Goal: Transaction & Acquisition: Purchase product/service

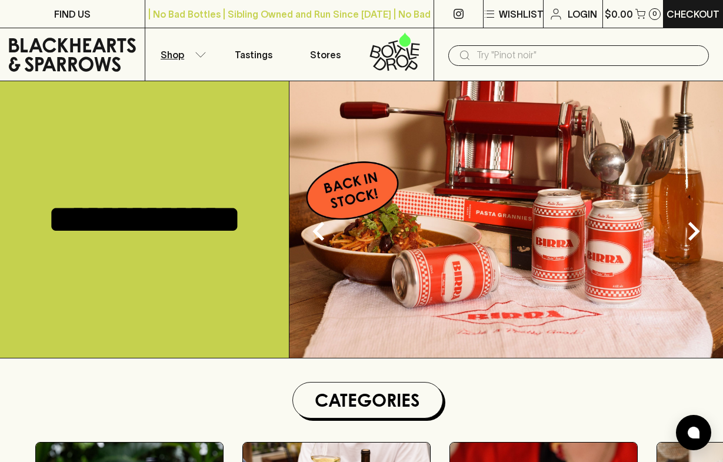
click at [195, 57] on icon "button" at bounding box center [201, 55] width 12 height 6
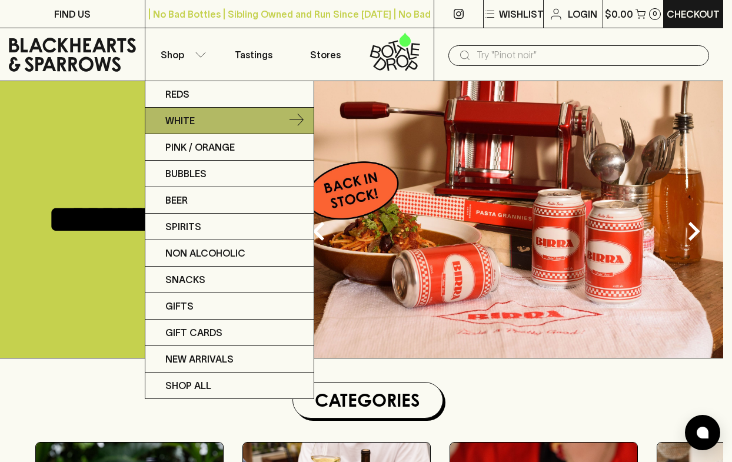
click at [298, 121] on icon at bounding box center [296, 121] width 14 height 14
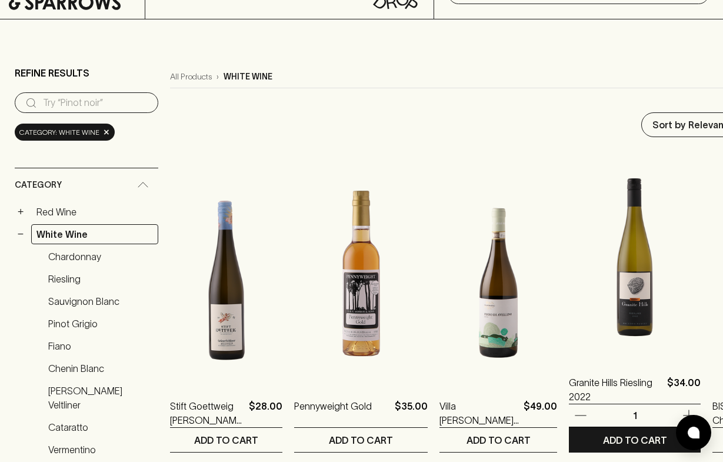
scroll to position [59, 0]
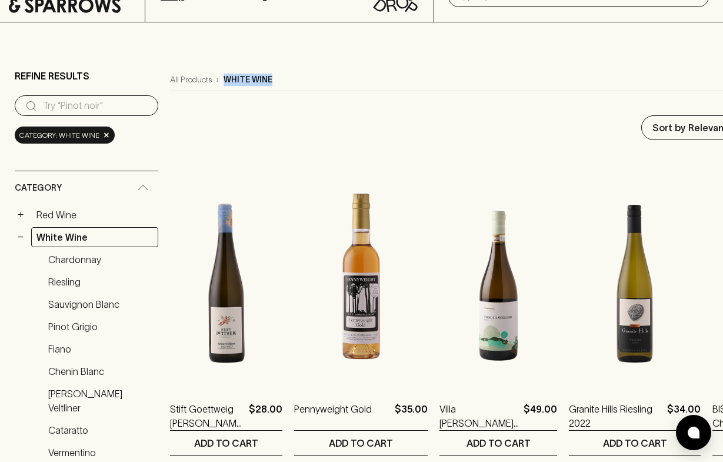
drag, startPoint x: 281, startPoint y: 80, endPoint x: 225, endPoint y: 78, distance: 56.5
click at [225, 78] on div "All Products › white wine" at bounding box center [482, 80] width 624 height 22
click at [312, 79] on div "All Products › white wine" at bounding box center [482, 80] width 624 height 22
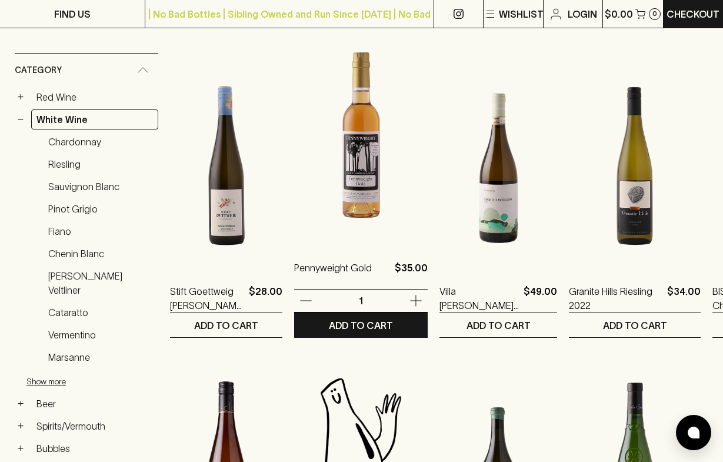
scroll to position [0, 0]
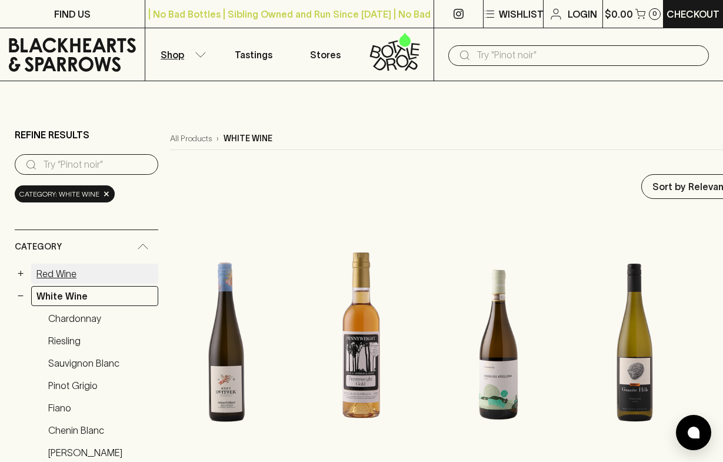
click at [66, 276] on link "Red Wine" at bounding box center [94, 274] width 127 height 20
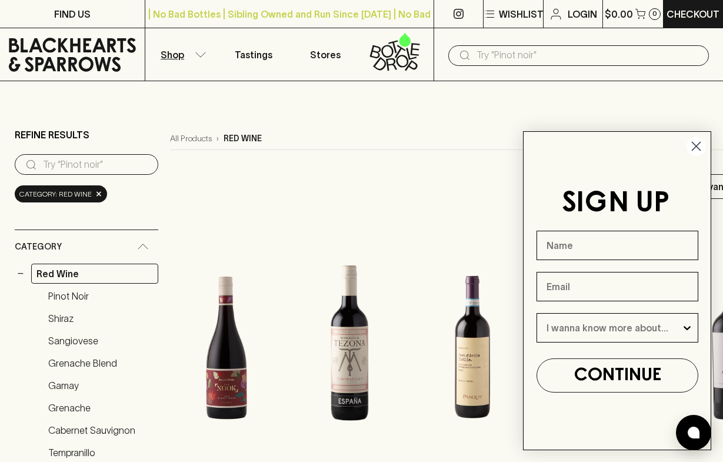
click at [695, 146] on icon "Close dialog" at bounding box center [696, 146] width 8 height 8
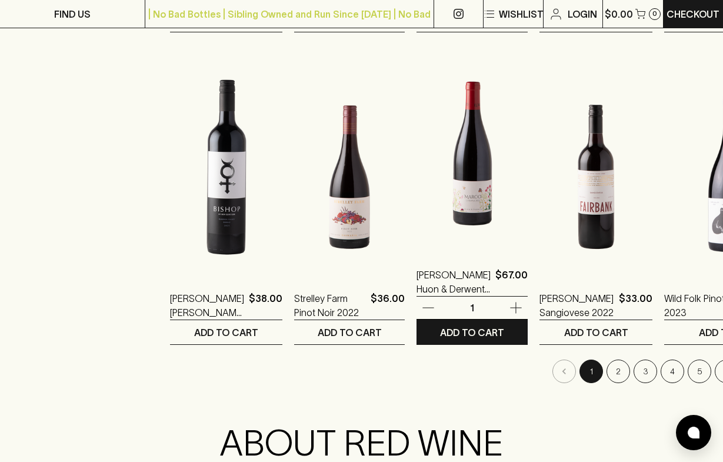
scroll to position [1118, 0]
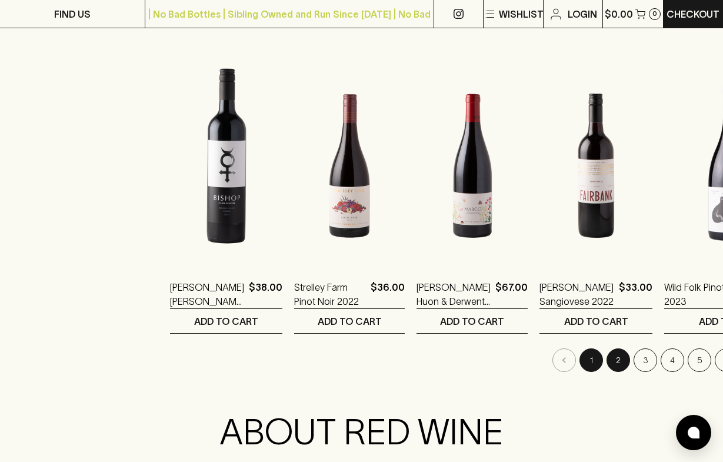
click at [606, 365] on button "2" at bounding box center [618, 360] width 24 height 24
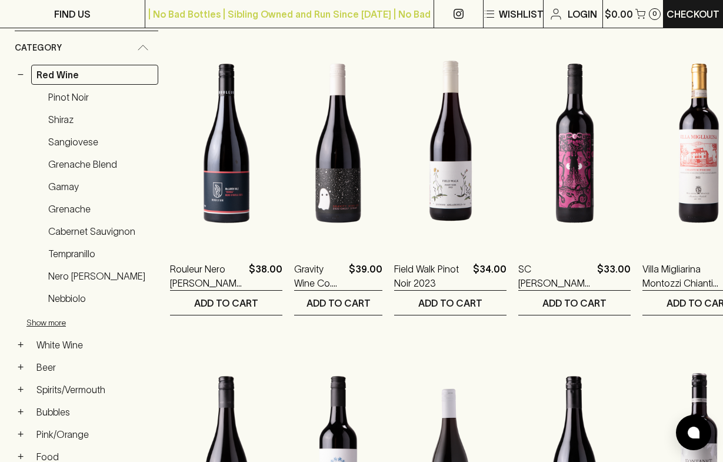
scroll to position [196, 0]
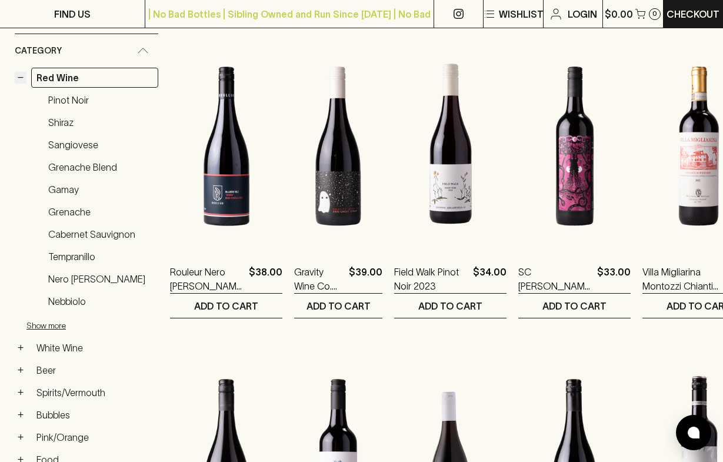
click at [24, 79] on button "−" at bounding box center [21, 78] width 12 height 12
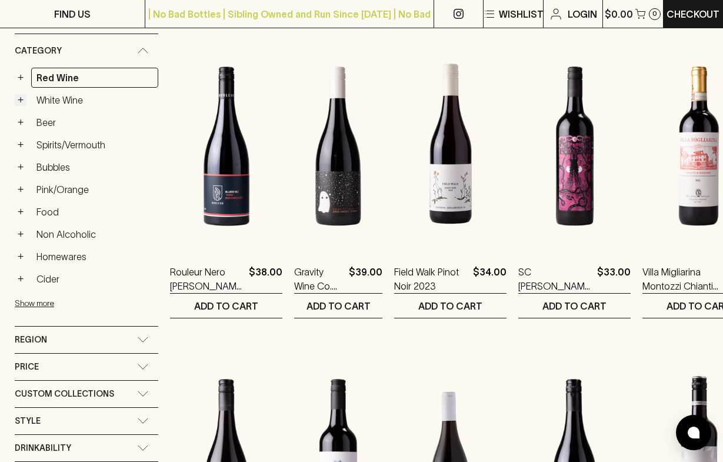
click at [22, 99] on button "+" at bounding box center [21, 100] width 12 height 12
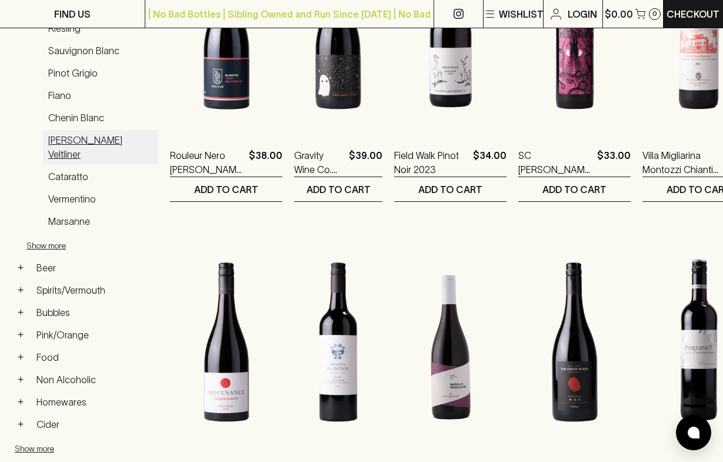
scroll to position [314, 0]
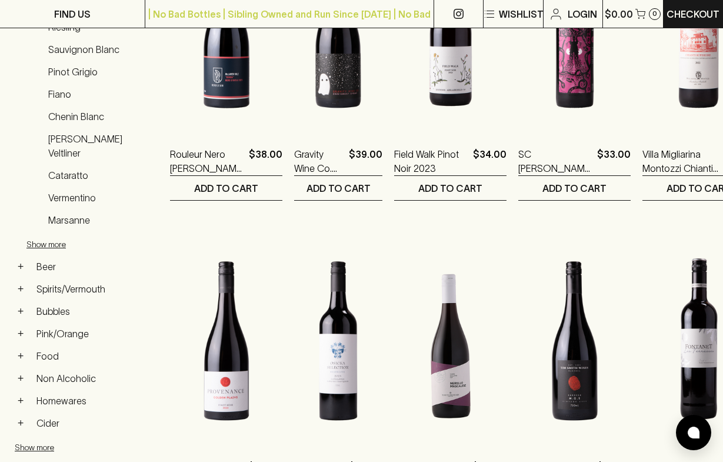
click at [52, 324] on link "Pink/Orange" at bounding box center [94, 334] width 127 height 20
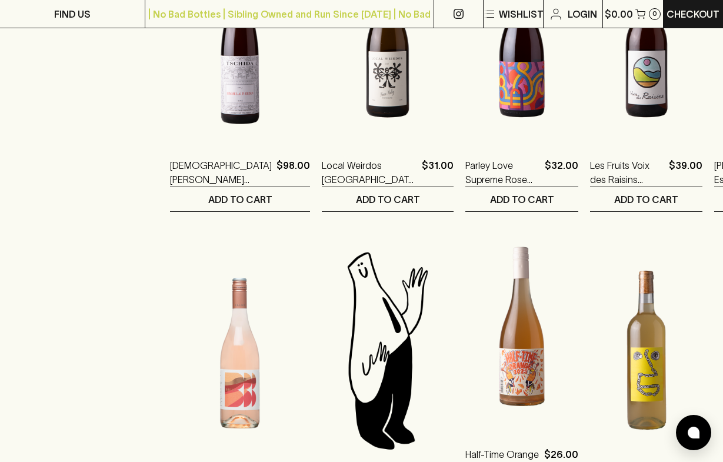
scroll to position [824, 0]
